Goal: Information Seeking & Learning: Learn about a topic

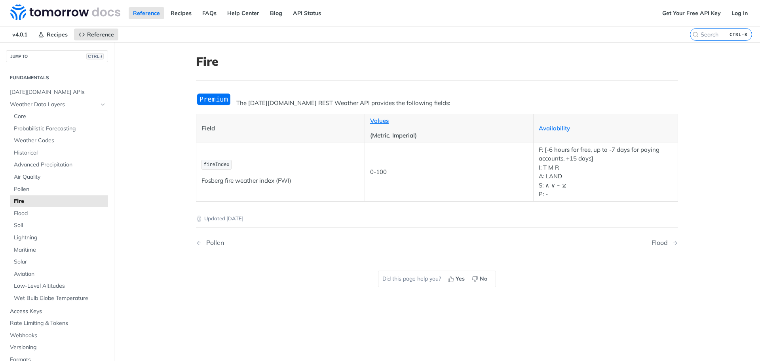
click at [472, 82] on article "Fire The Tomorrow.io REST Weather API provides the following fields: Field Valu…" at bounding box center [437, 222] width 507 height 361
drag, startPoint x: 637, startPoint y: 148, endPoint x: 656, endPoint y: 148, distance: 18.6
click at [656, 148] on p "F: [-6 hours for free, up to -7 days for paying accounts, +15 days] I: T M R A:…" at bounding box center [606, 171] width 134 height 53
click at [585, 156] on p "F: [-6 hours for free, up to -7 days for paying accounts, +15 days] I: T M R A:…" at bounding box center [606, 171] width 134 height 53
drag, startPoint x: 589, startPoint y: 158, endPoint x: 563, endPoint y: 159, distance: 26.2
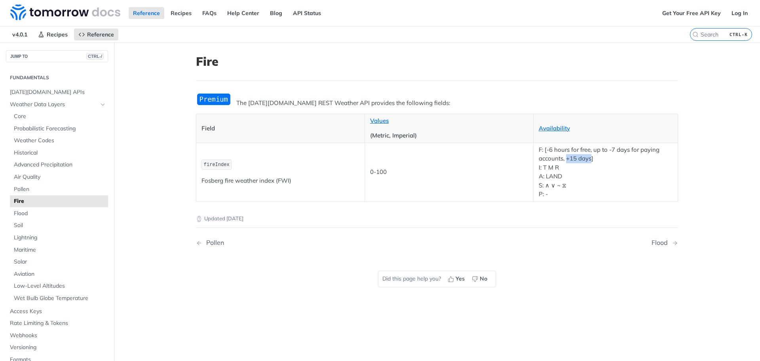
click at [563, 159] on p "F: [-6 hours for free, up to -7 days for paying accounts, +15 days] I: T M R A:…" at bounding box center [606, 171] width 134 height 53
click at [677, 15] on link "Get Your Free API Key" at bounding box center [691, 13] width 67 height 12
click at [62, 15] on img at bounding box center [65, 12] width 110 height 16
click at [372, 211] on div "Updated 3 months ago" at bounding box center [437, 212] width 482 height 21
click at [224, 100] on img "Expand image" at bounding box center [214, 99] width 36 height 13
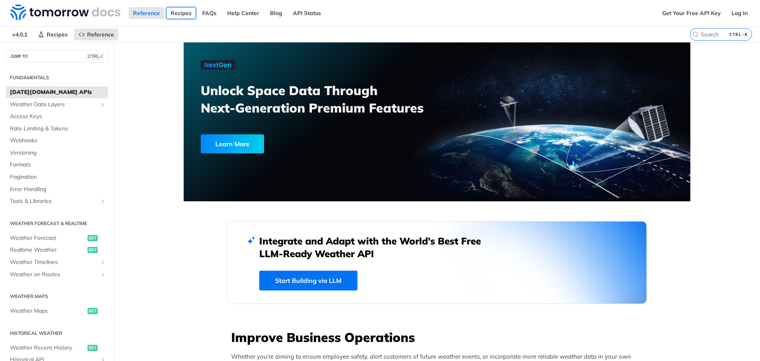
click at [175, 13] on link "Recipes" at bounding box center [181, 13] width 30 height 12
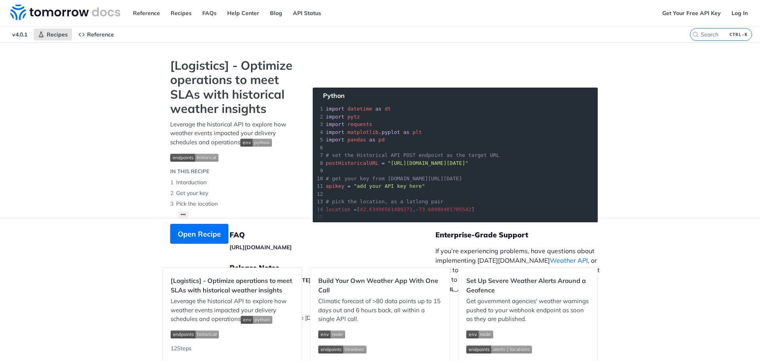
click at [177, 210] on div "[Logistics] - Optimize operations to meet SLAs with historical weather insights…" at bounding box center [233, 154] width 143 height 193
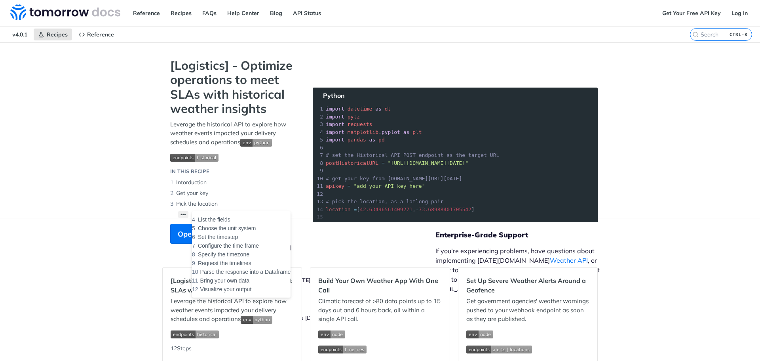
click at [178, 212] on button "••• List the fields Choose the unit system Set the timestep Configure the time …" at bounding box center [183, 214] width 10 height 7
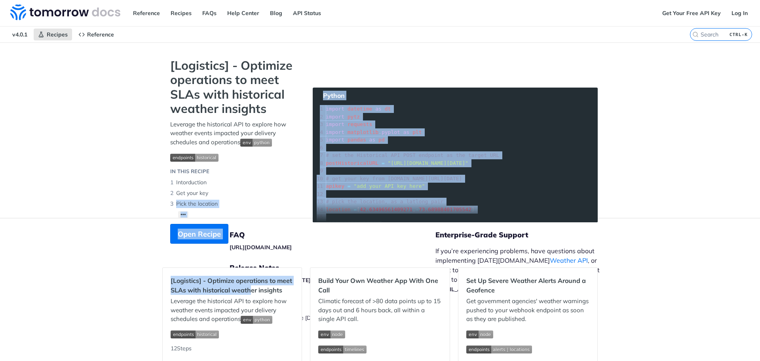
drag, startPoint x: 248, startPoint y: 286, endPoint x: 175, endPoint y: 208, distance: 106.7
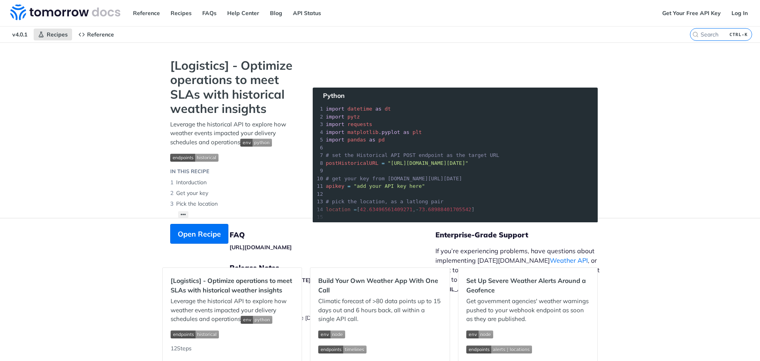
drag, startPoint x: 180, startPoint y: 169, endPoint x: 202, endPoint y: 95, distance: 77.1
click at [181, 165] on div "[Logistics] - Optimize operations to meet SLAs with historical weather insights…" at bounding box center [233, 154] width 143 height 193
click at [209, 19] on div "Reference Recipes FAQs Help Center Blog API Status" at bounding box center [329, 13] width 658 height 26
click at [209, 12] on link "FAQs" at bounding box center [209, 13] width 23 height 12
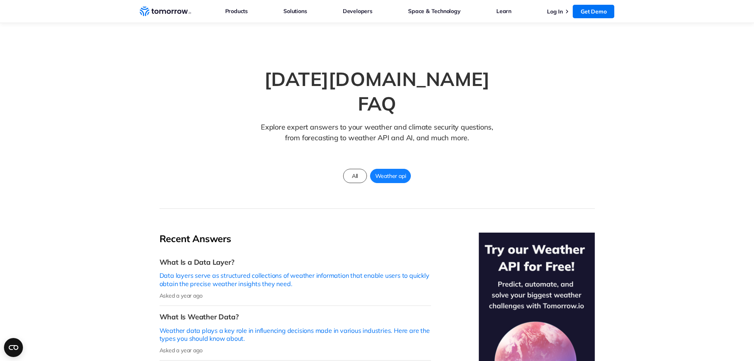
click at [538, 274] on img at bounding box center [537, 348] width 116 height 232
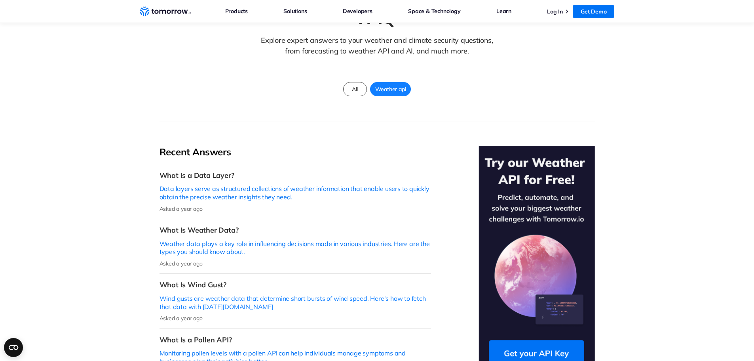
scroll to position [158, 0]
